Goal: Browse casually: Explore the website without a specific task or goal

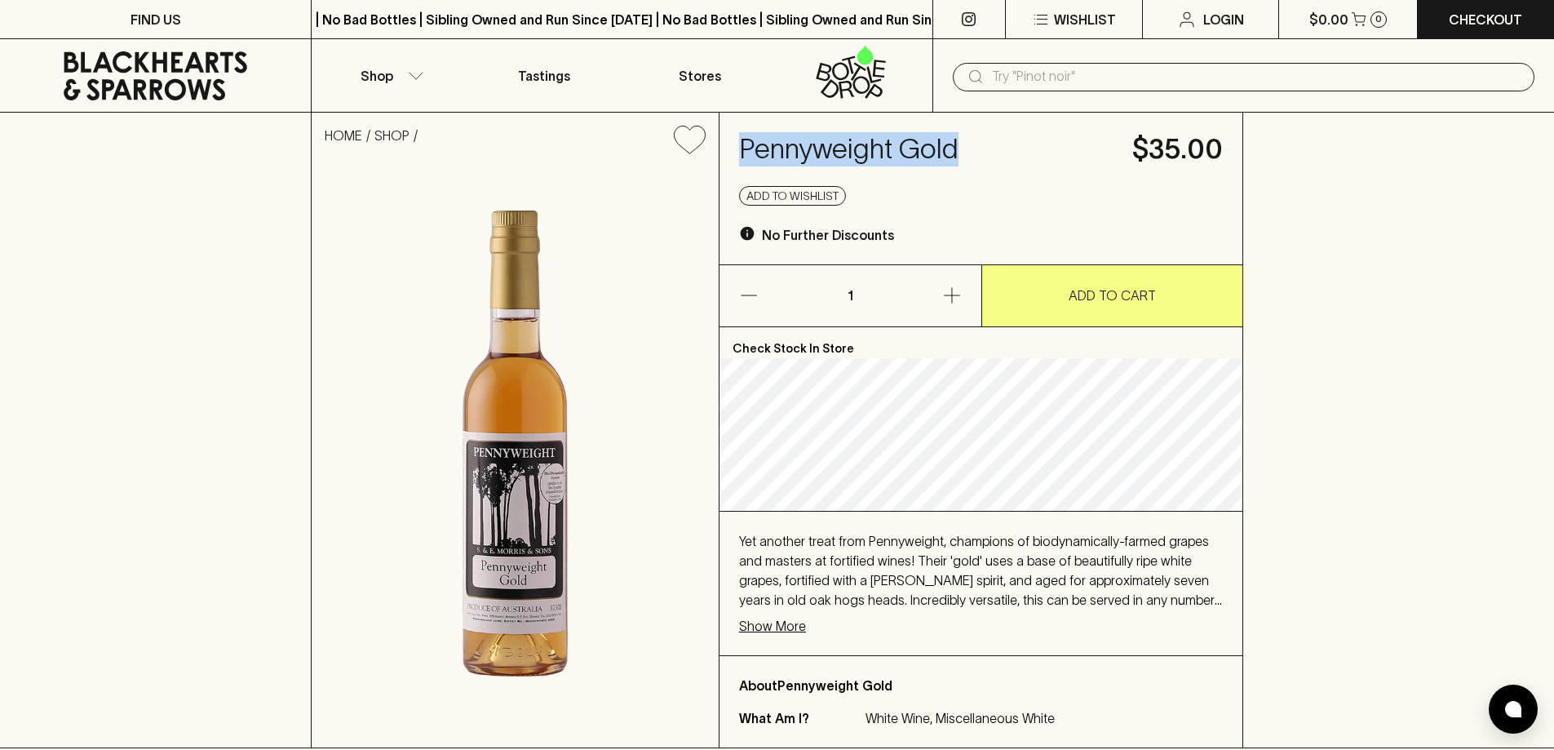
drag, startPoint x: 988, startPoint y: 142, endPoint x: 741, endPoint y: 158, distance: 247.7
click at [741, 158] on h4 "Pennyweight Gold" at bounding box center [926, 149] width 374 height 34
copy h4 "Pennyweight Gold"
